Goal: Information Seeking & Learning: Learn about a topic

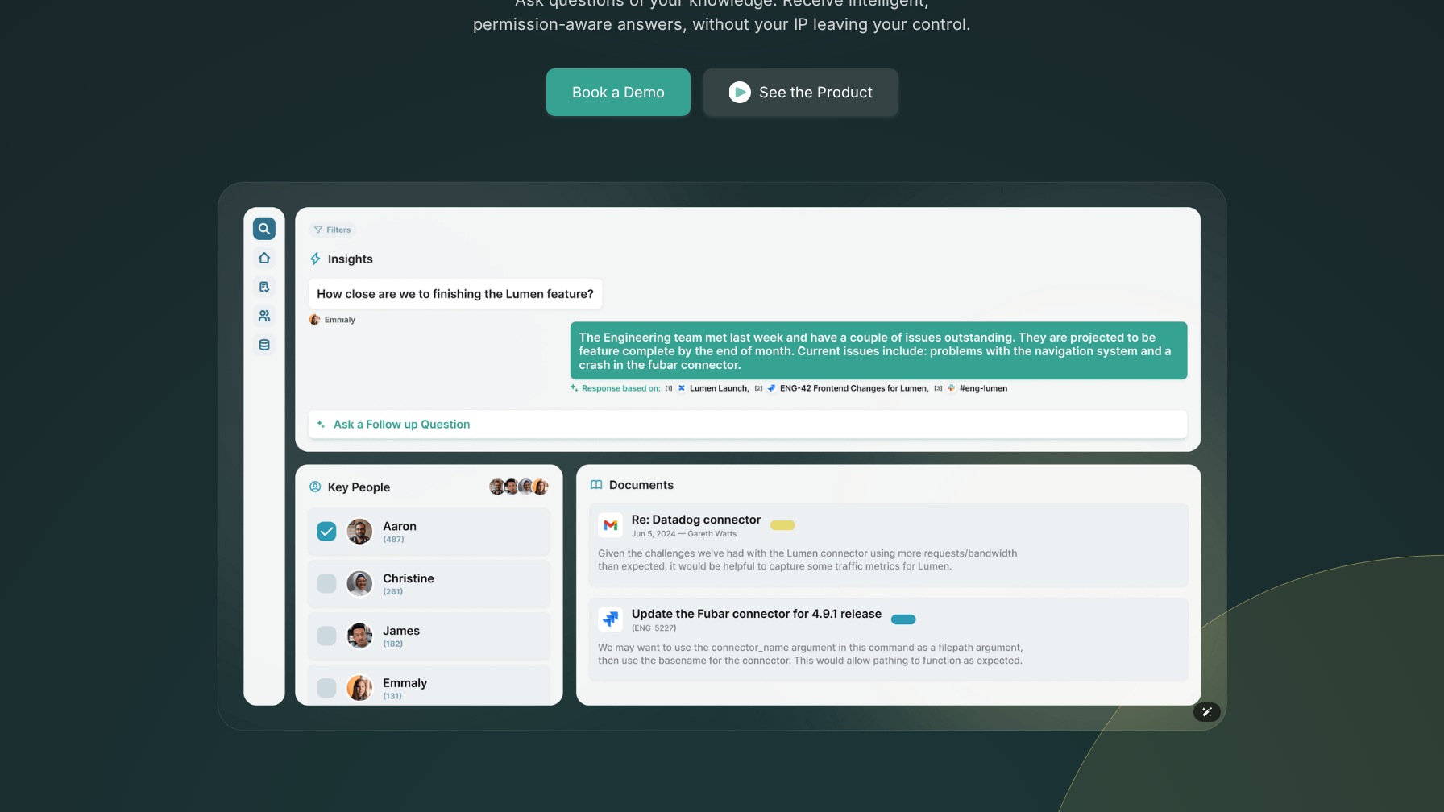
scroll to position [371, 0]
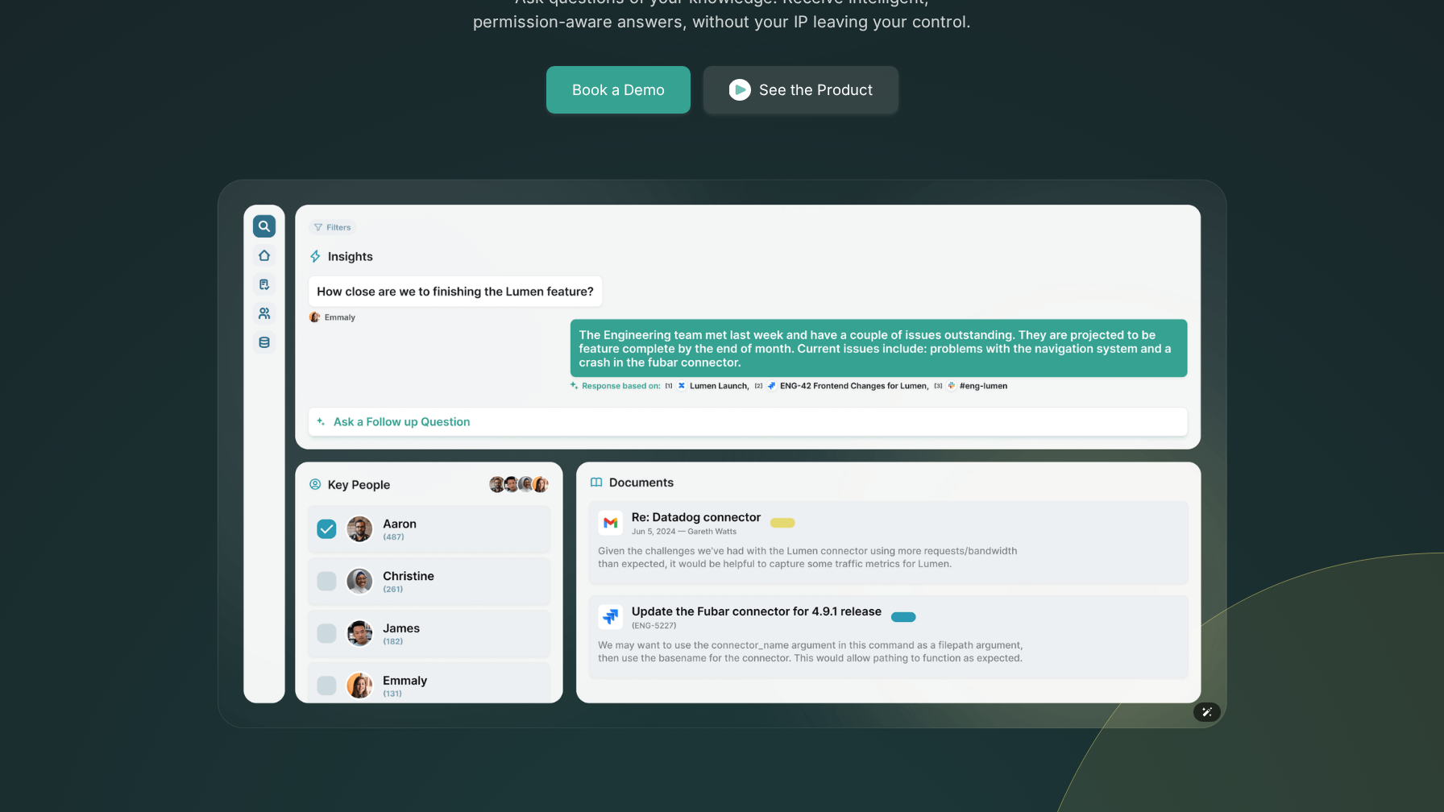
click at [323, 570] on img at bounding box center [722, 455] width 1015 height 554
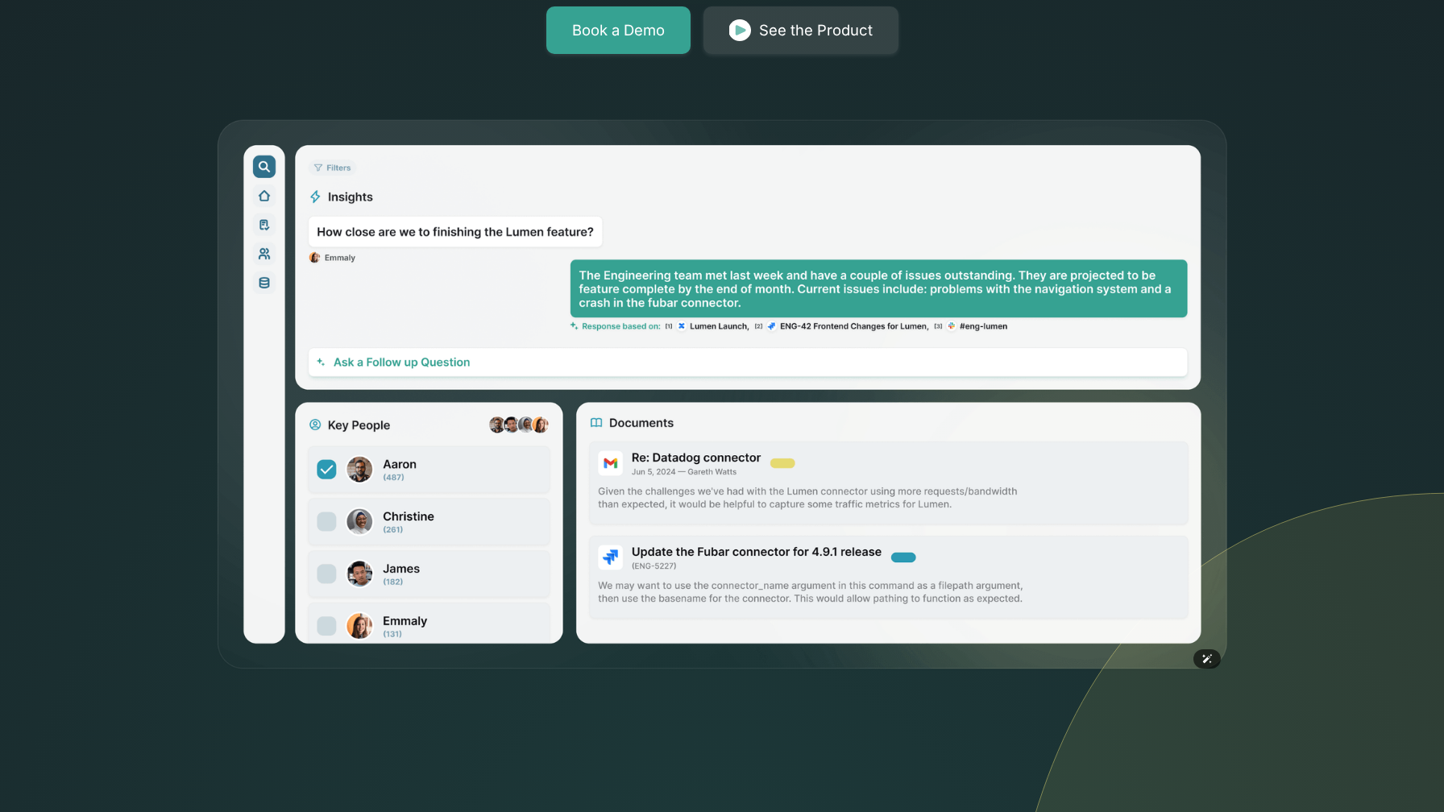
scroll to position [434, 0]
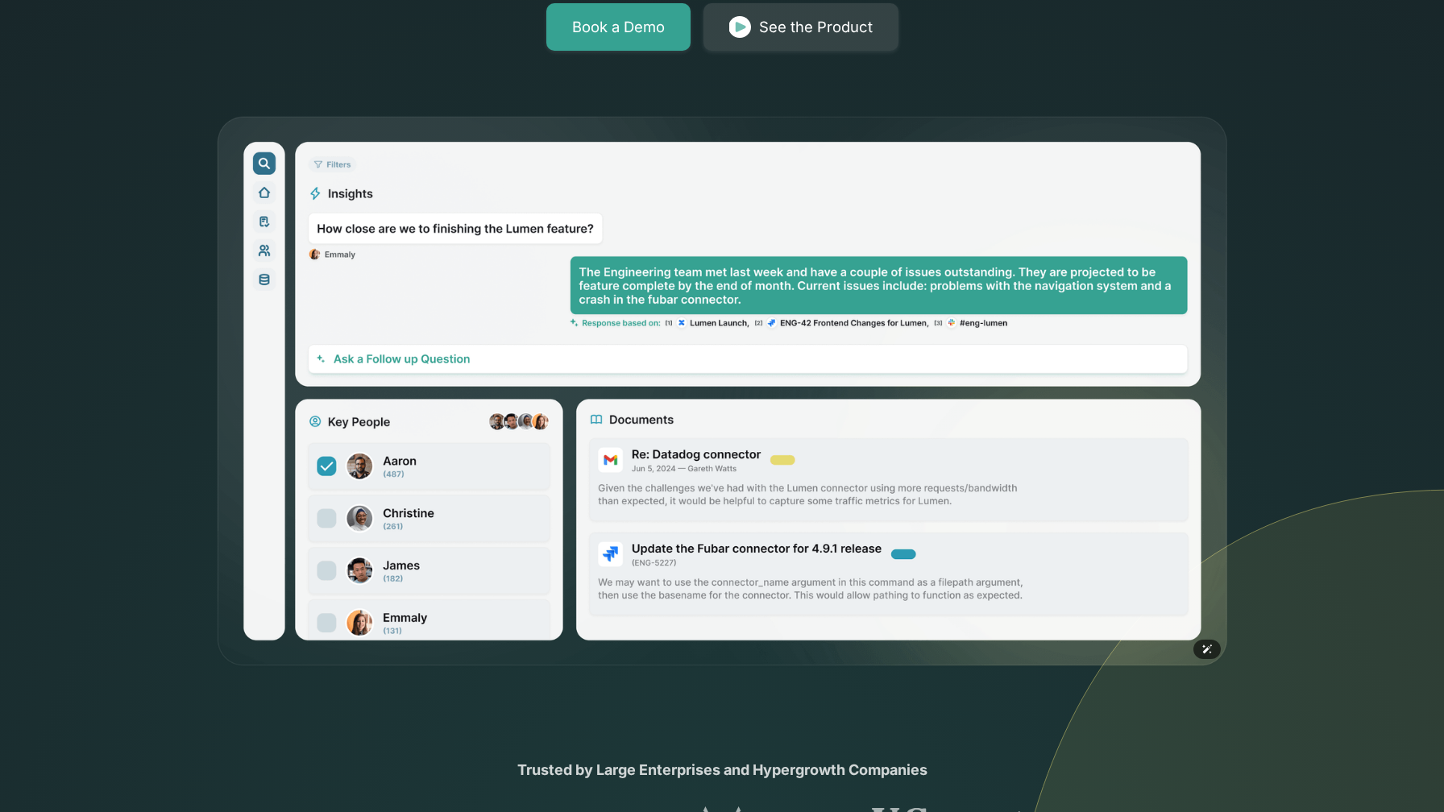
click at [674, 446] on img at bounding box center [722, 392] width 1015 height 554
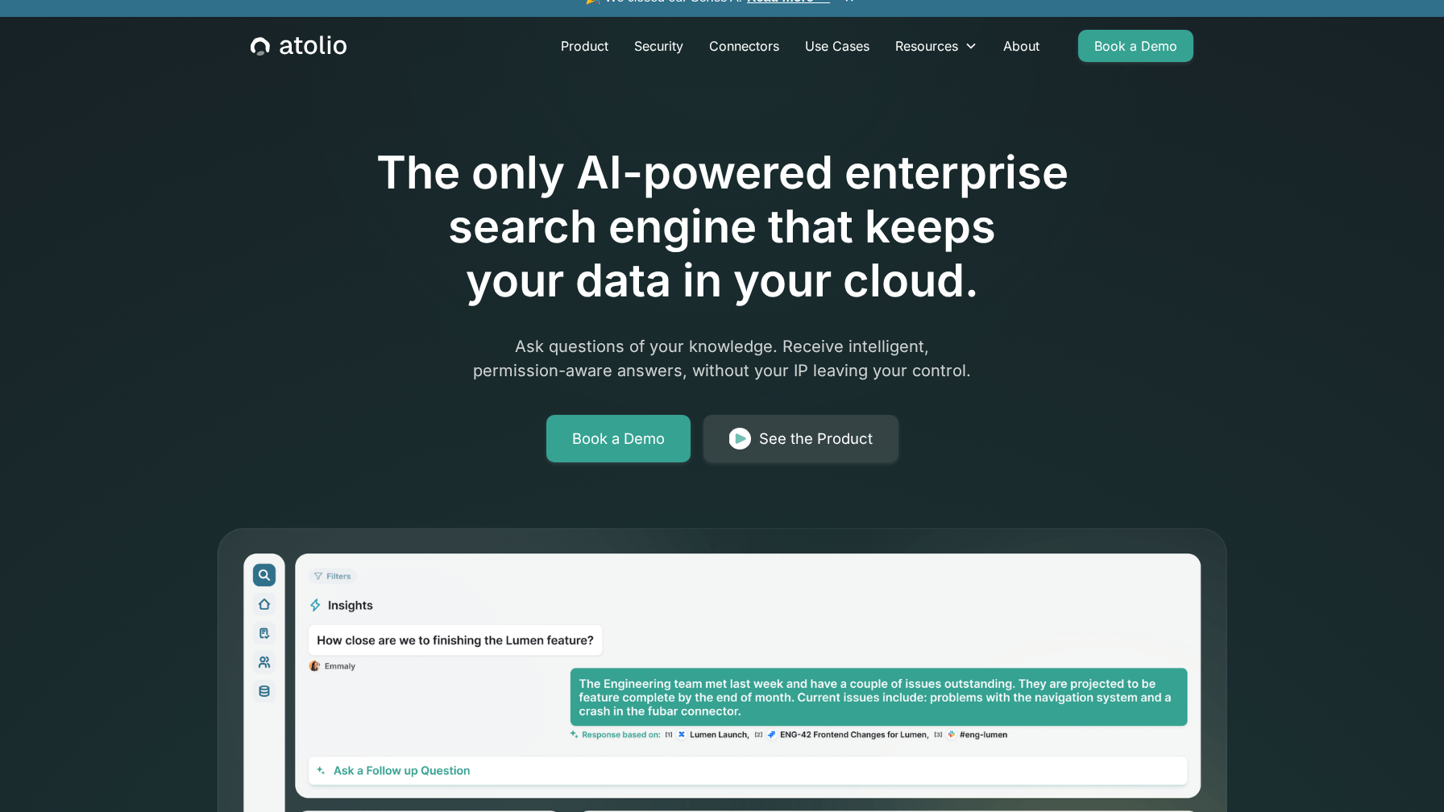
scroll to position [0, 0]
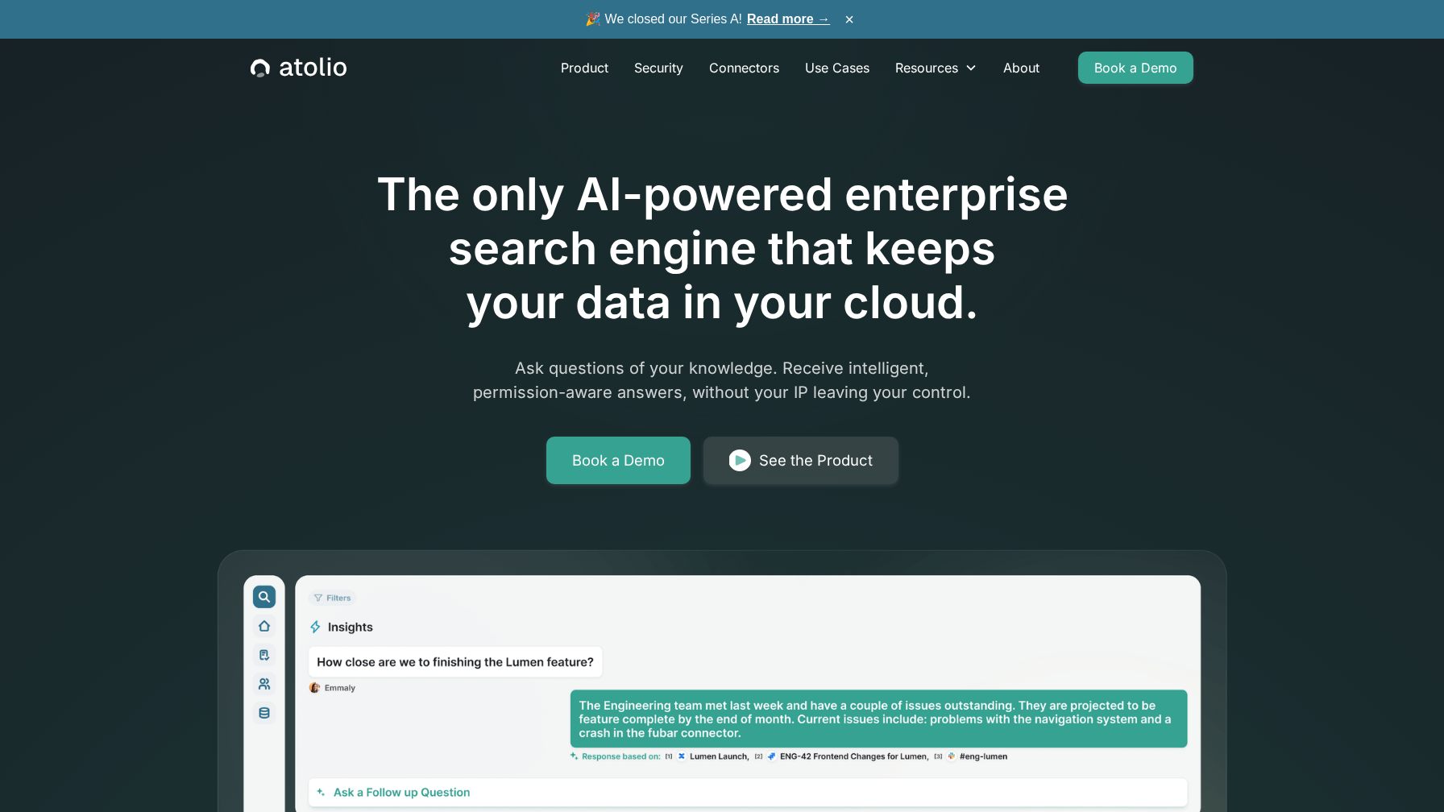
click at [508, 195] on h1 "The only AI-powered enterprise search engine that keeps your data in your cloud." at bounding box center [721, 249] width 825 height 163
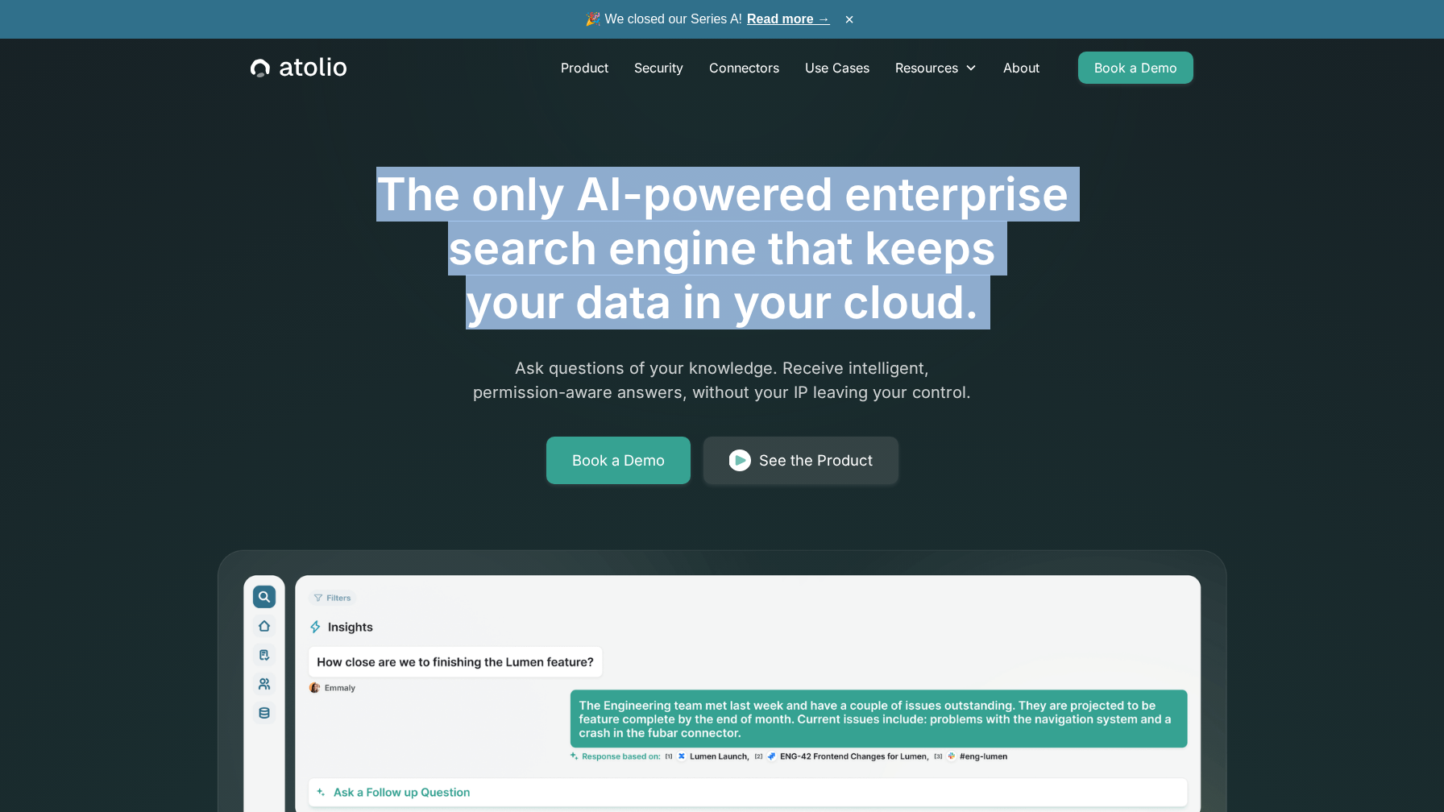
click at [345, 65] on icon "home" at bounding box center [340, 69] width 13 height 15
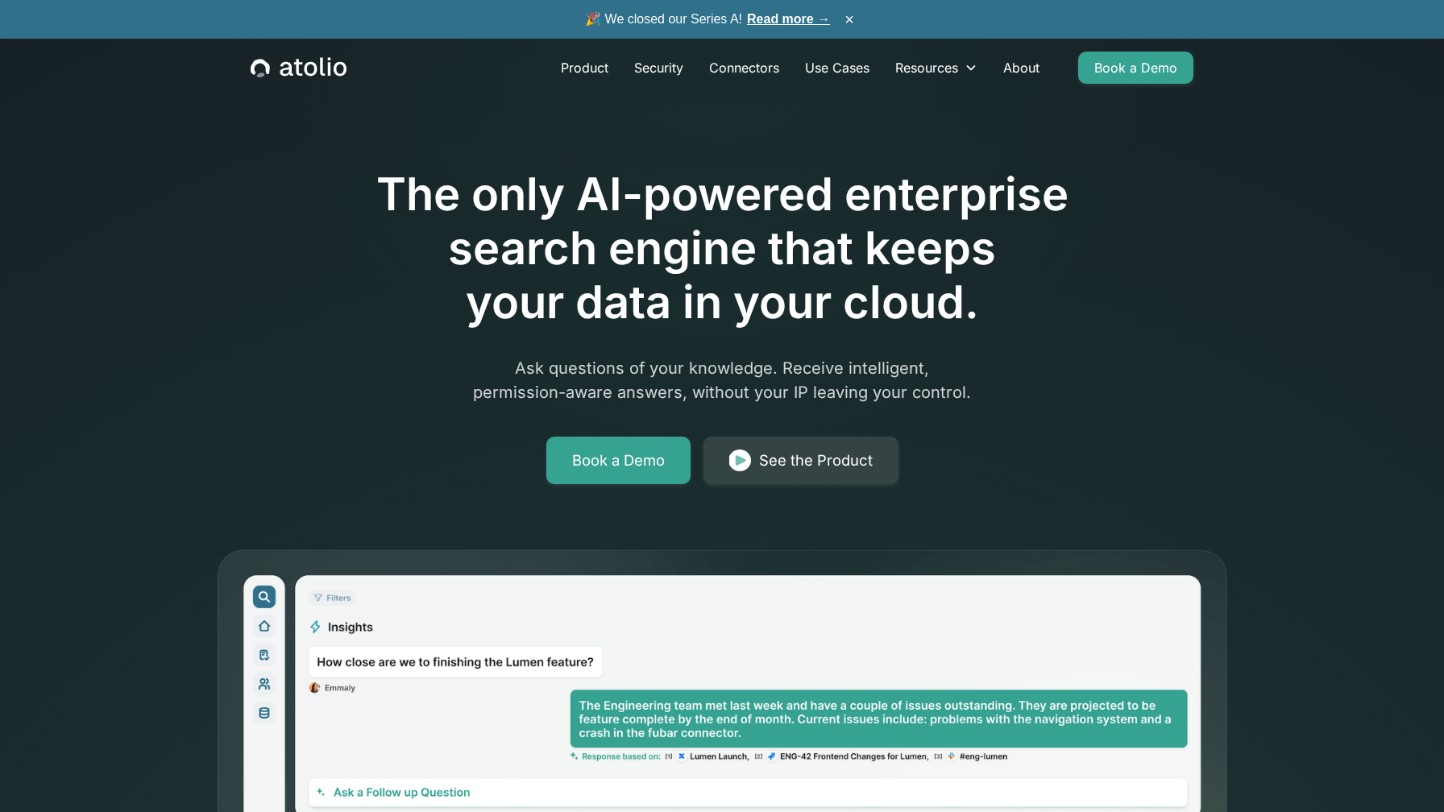
click at [793, 19] on link "Read more →" at bounding box center [788, 19] width 83 height 14
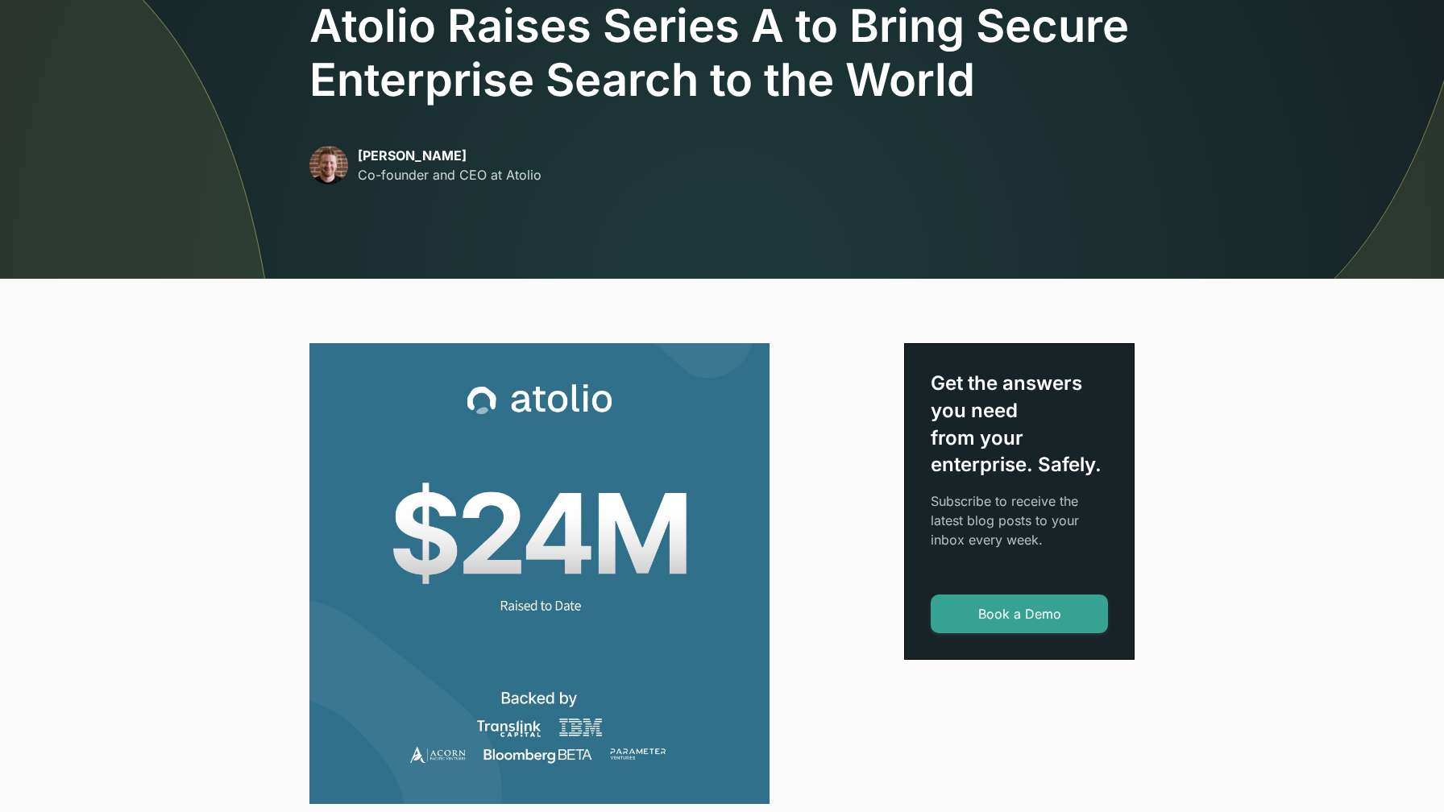
scroll to position [153, 0]
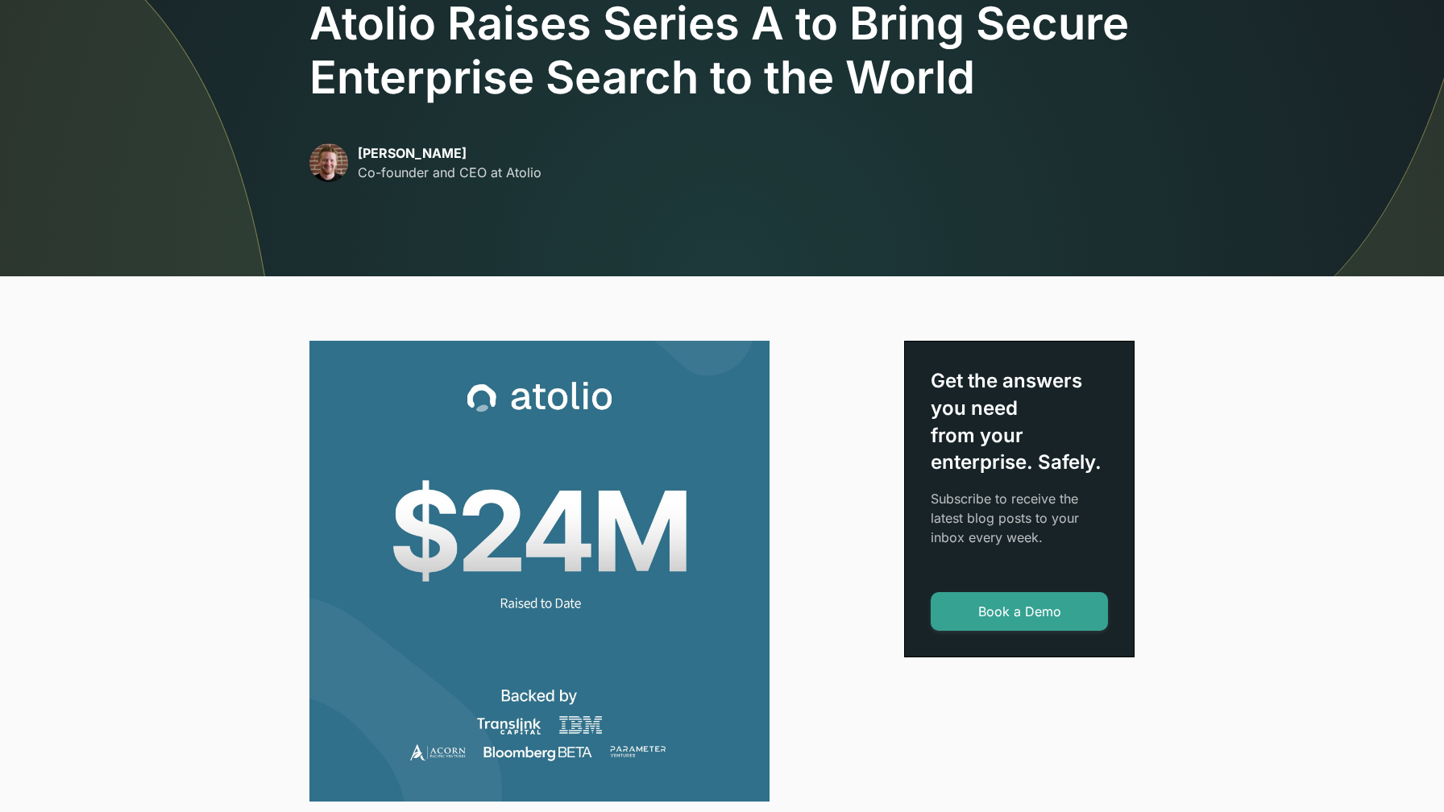
click at [457, 154] on p "David Lanstein" at bounding box center [450, 152] width 184 height 19
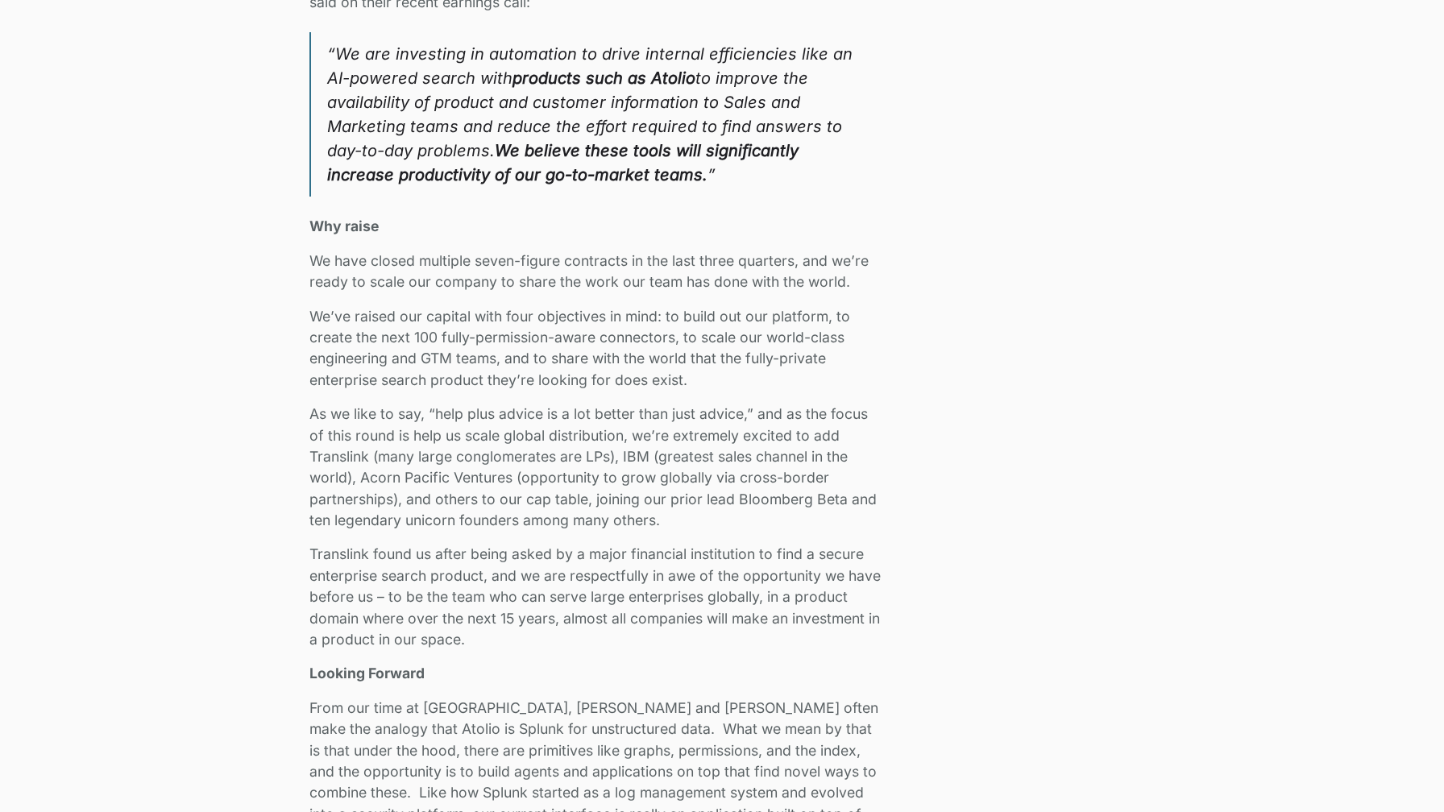
scroll to position [2518, 0]
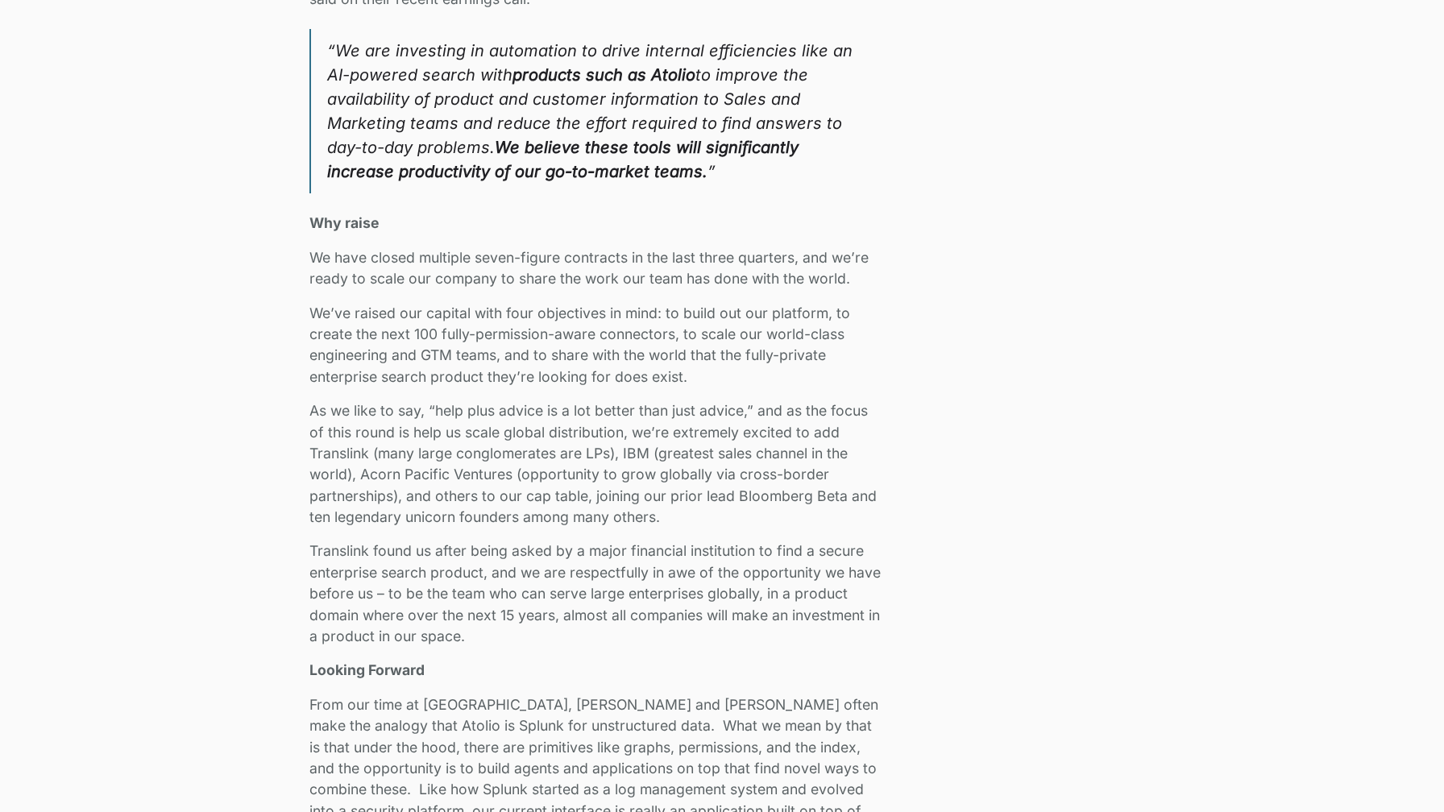
click at [606, 62] on blockquote "“We are investing in automation to drive internal efficiencies like an AI-power…" at bounding box center [596, 111] width 575 height 164
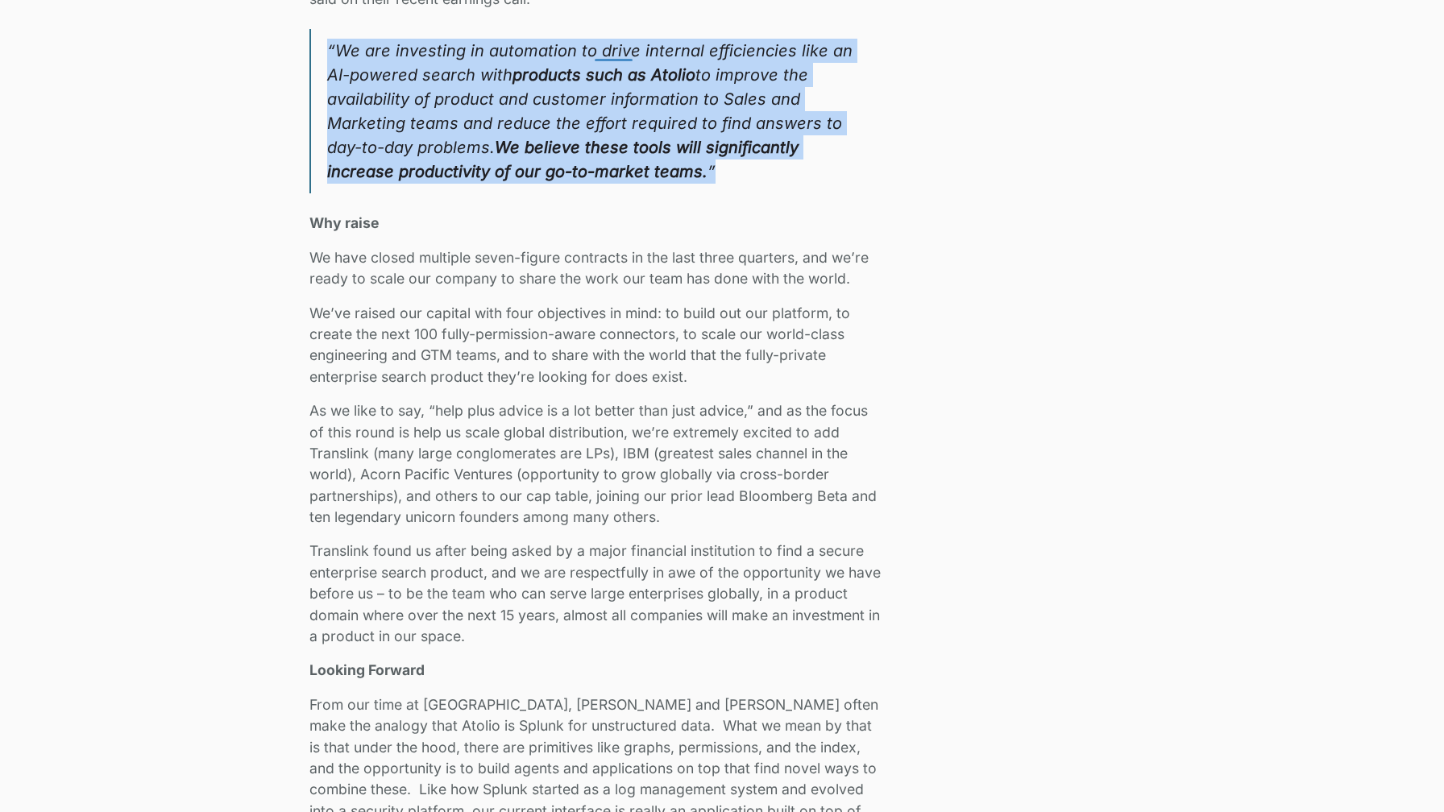
click at [606, 62] on blockquote "“We are investing in automation to drive internal efficiencies like an AI-power…" at bounding box center [596, 111] width 575 height 164
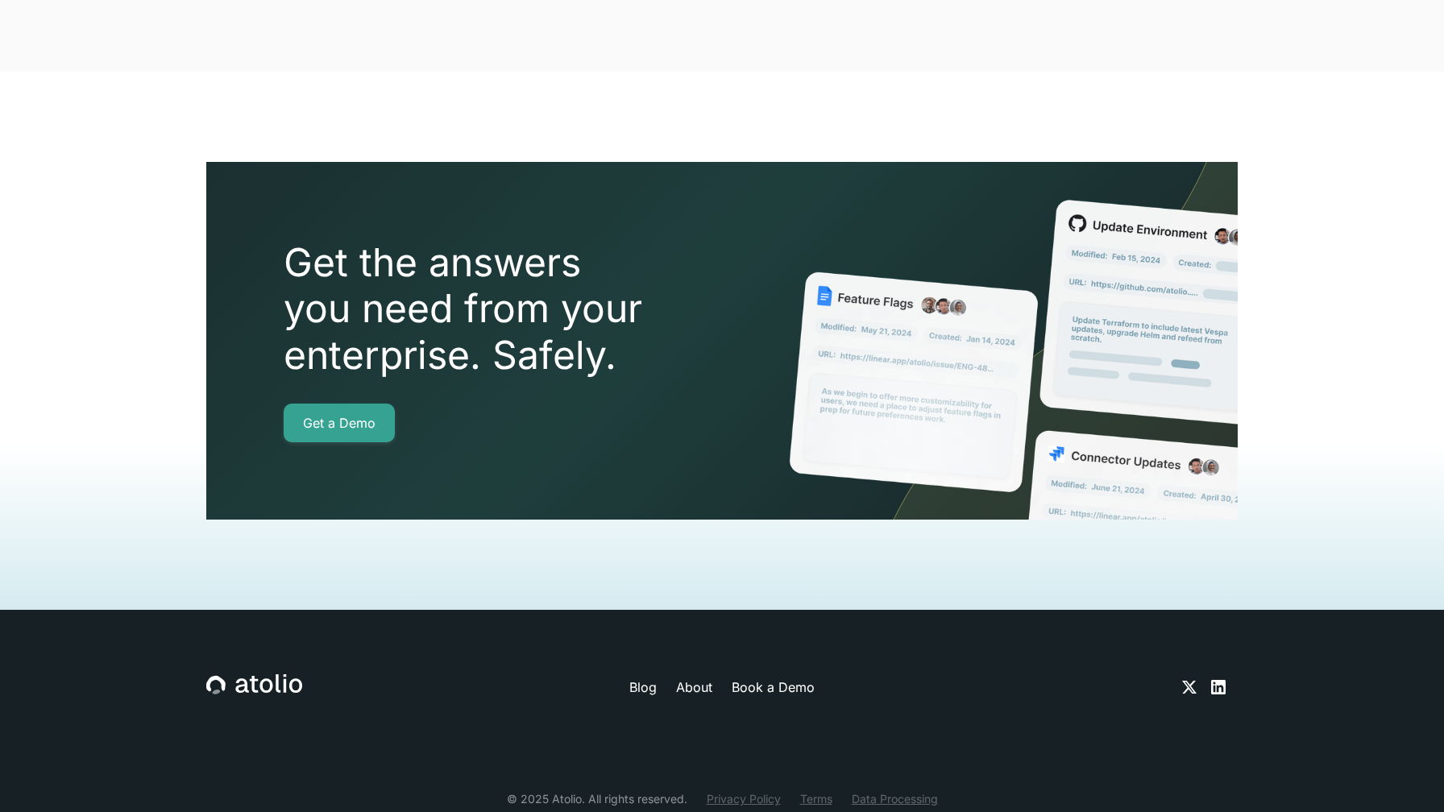
scroll to position [4112, 0]
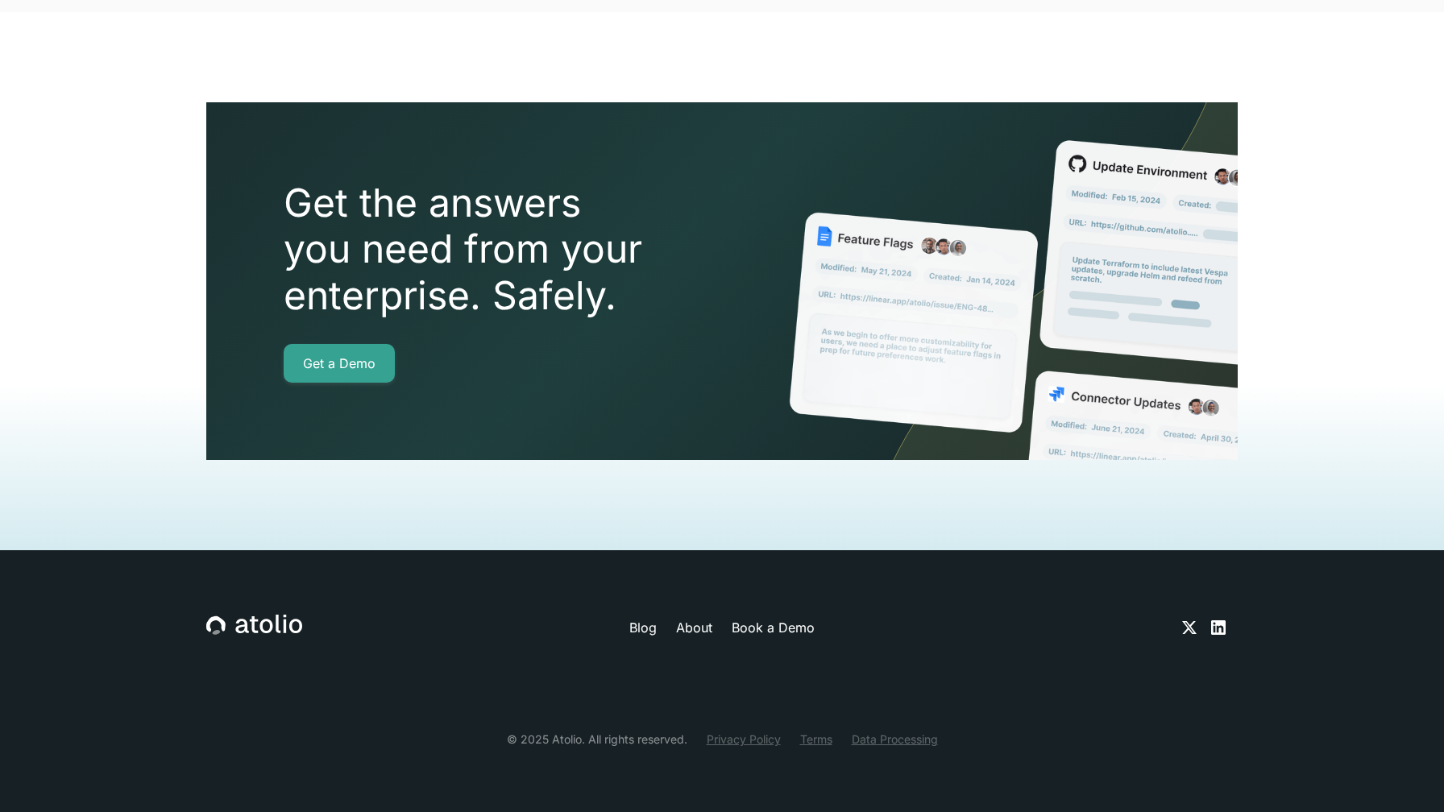
click at [687, 626] on link "About" at bounding box center [694, 627] width 36 height 19
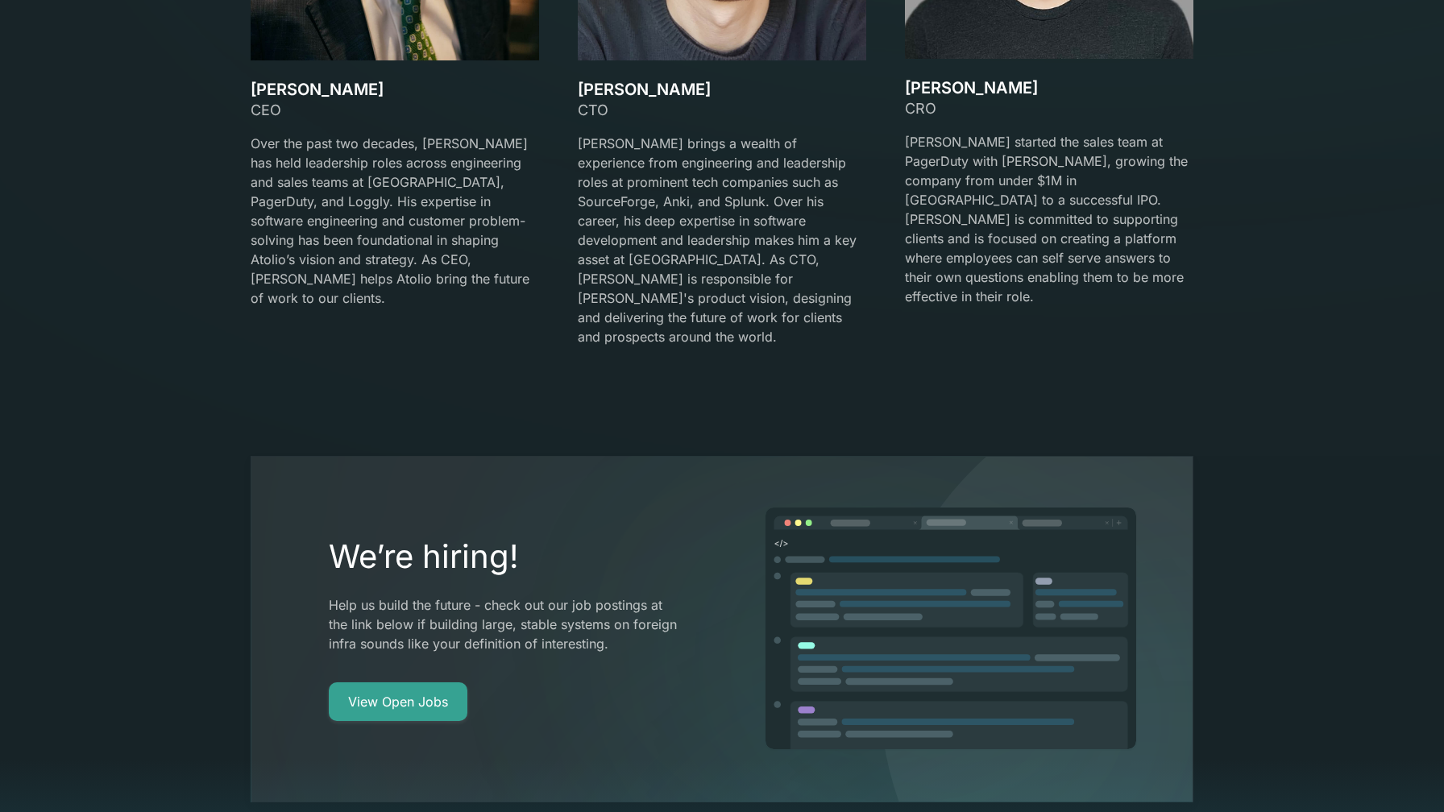
scroll to position [2854, 0]
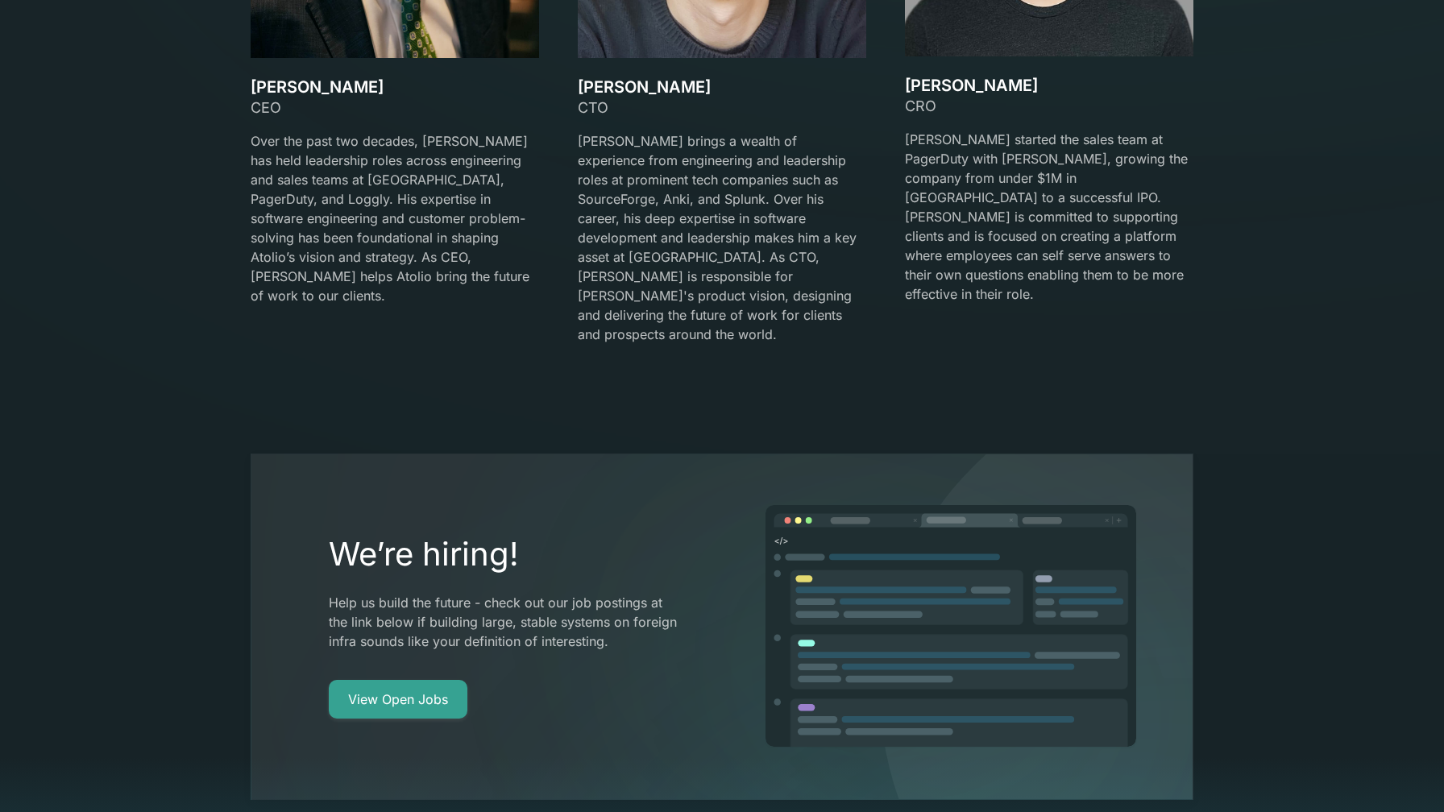
click at [562, 167] on div "David Lanstein CEO Over the past two decades, David has held leadership roles a…" at bounding box center [722, 50] width 943 height 626
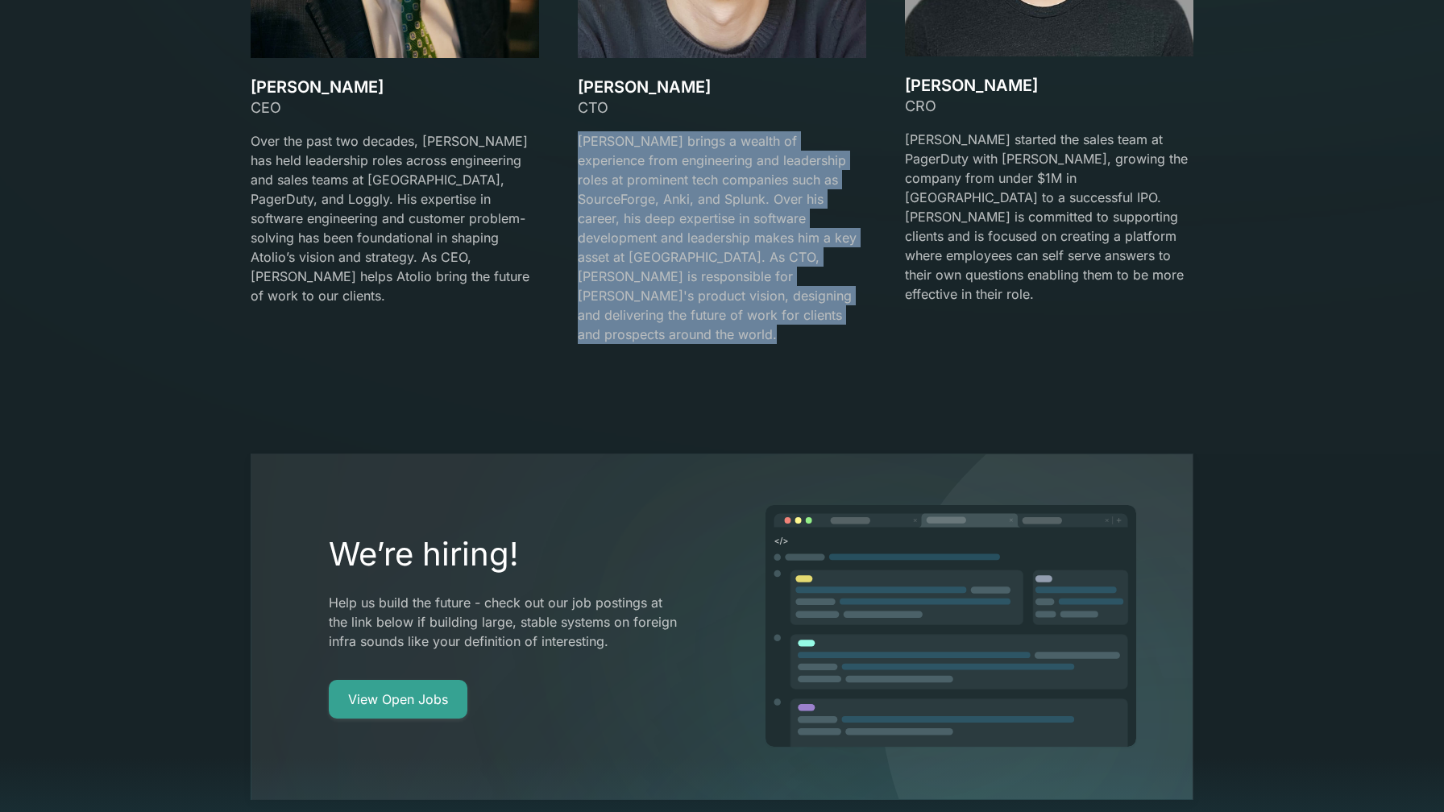
click at [562, 167] on div "David Lanstein CEO Over the past two decades, David has held leadership roles a…" at bounding box center [722, 50] width 943 height 626
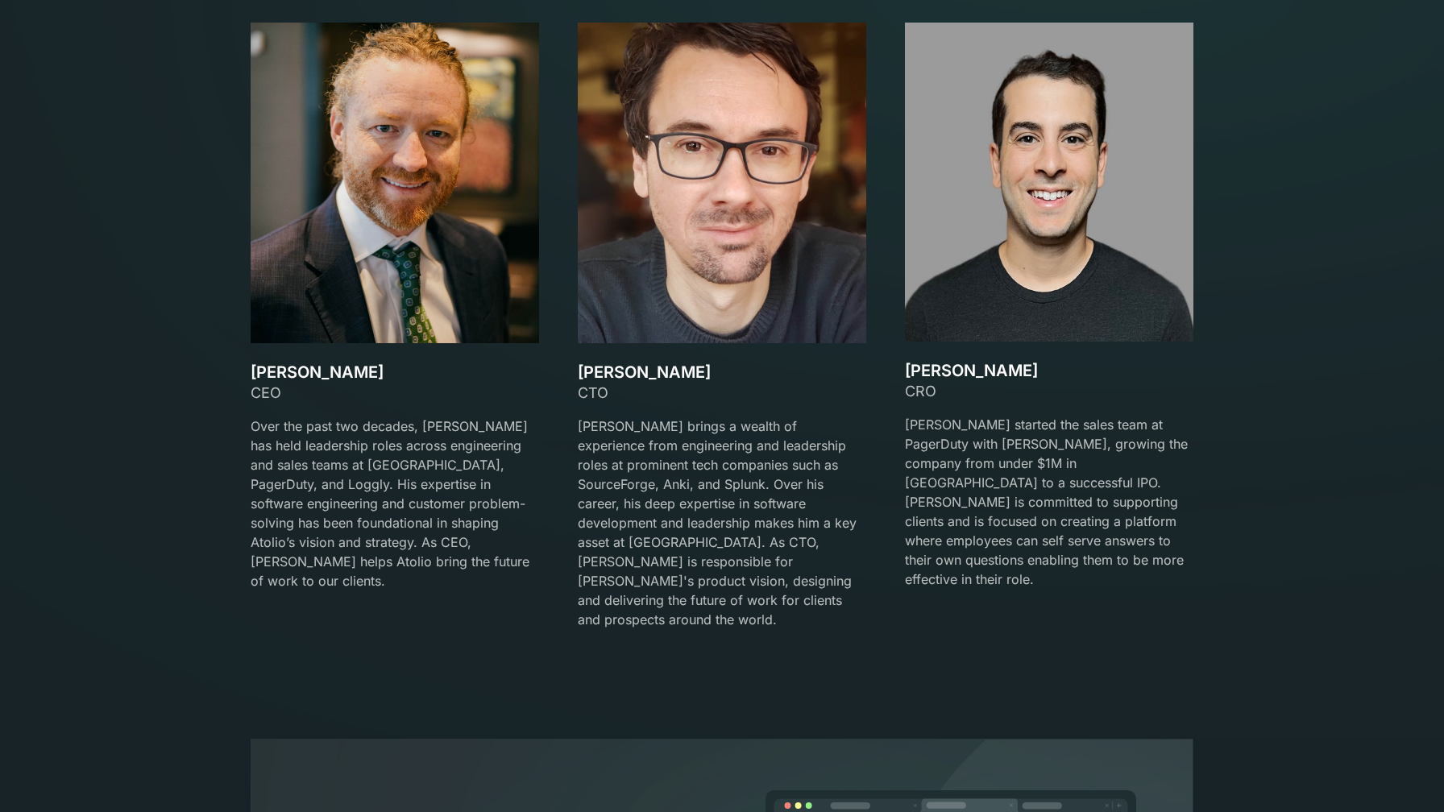
click at [322, 441] on p "Over the past two decades, [PERSON_NAME] has held leadership roles across engin…" at bounding box center [395, 504] width 288 height 174
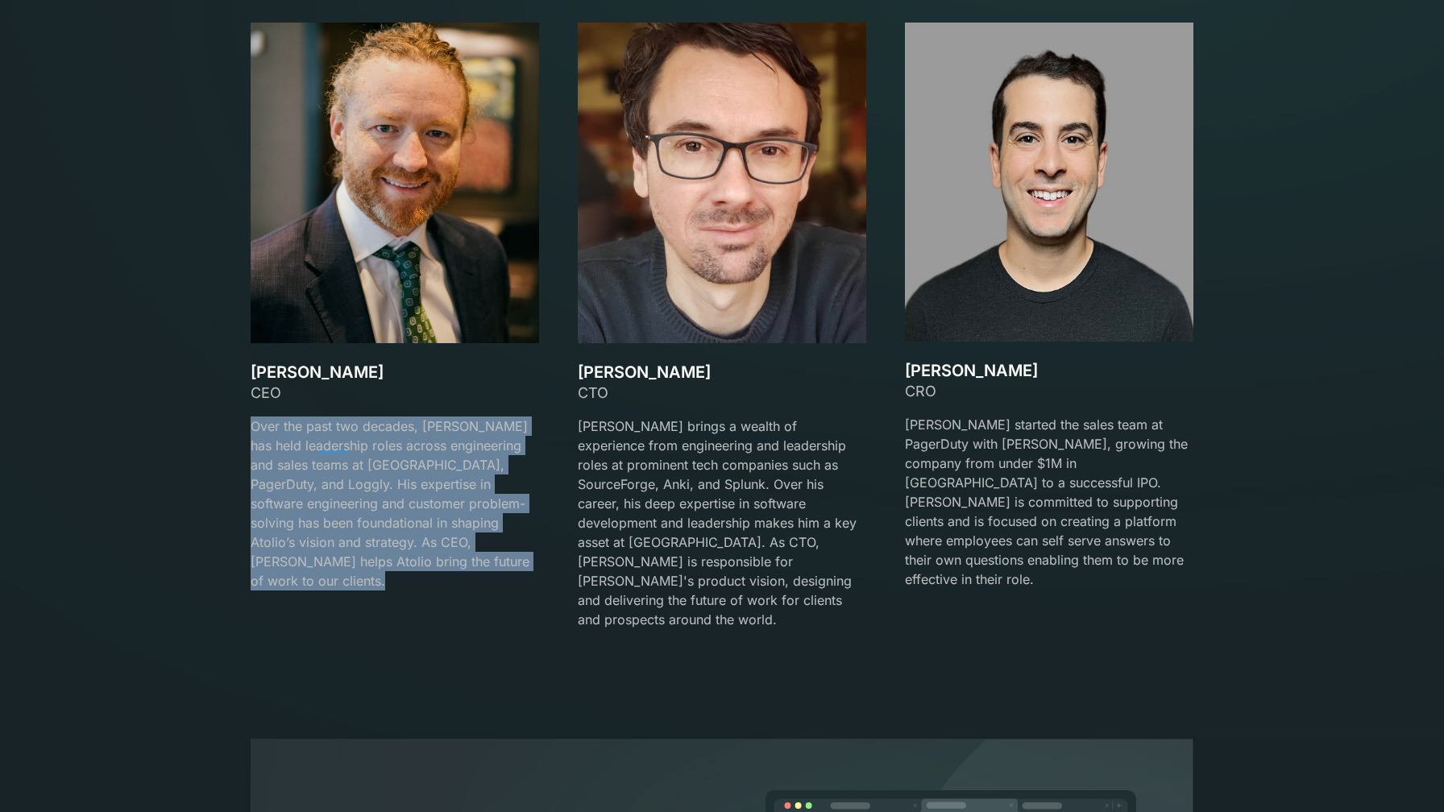
click at [322, 441] on p "Over the past two decades, [PERSON_NAME] has held leadership roles across engin…" at bounding box center [395, 504] width 288 height 174
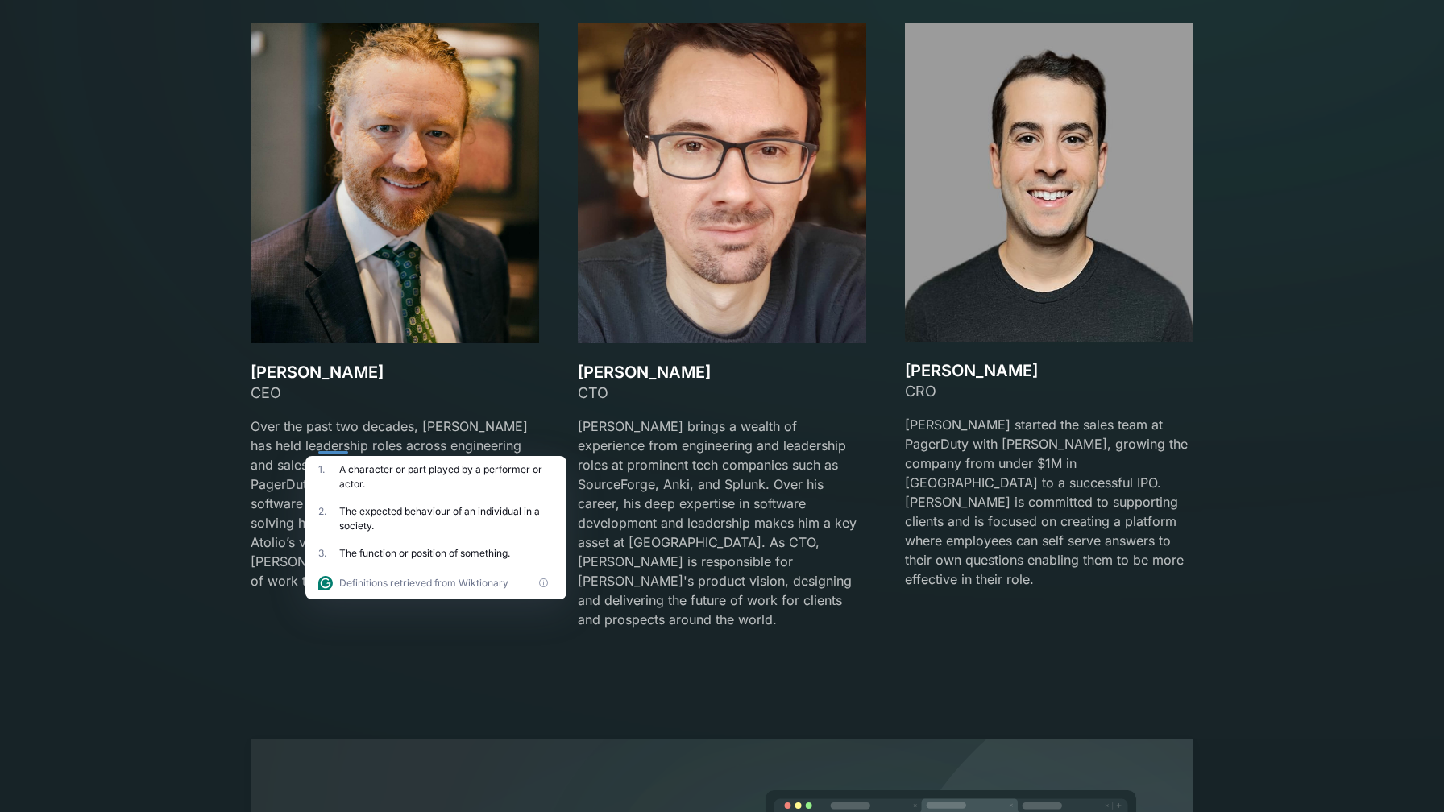
click at [301, 374] on h3 "[PERSON_NAME]" at bounding box center [395, 372] width 288 height 19
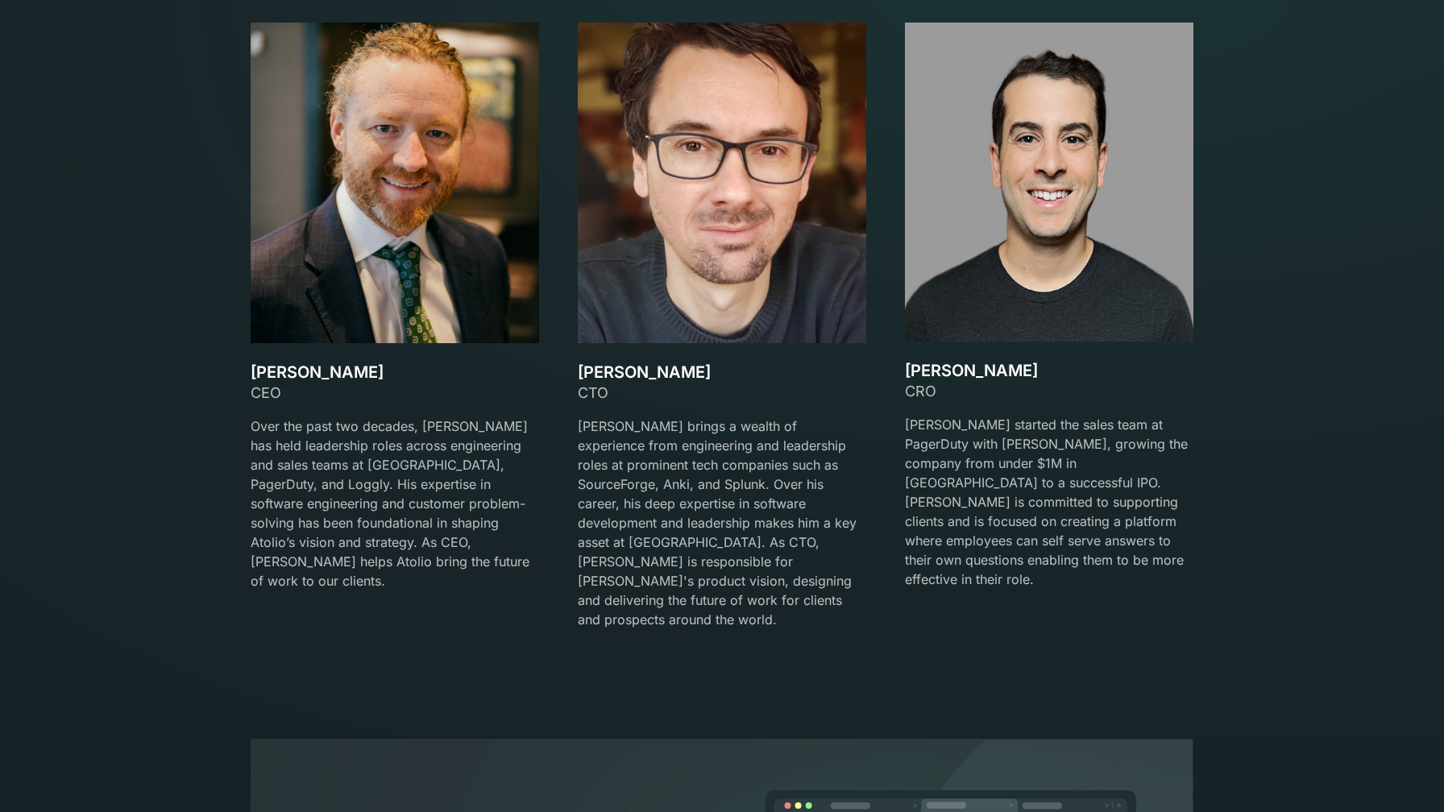
click at [301, 374] on h3 "[PERSON_NAME]" at bounding box center [395, 372] width 288 height 19
